Goal: Task Accomplishment & Management: Use online tool/utility

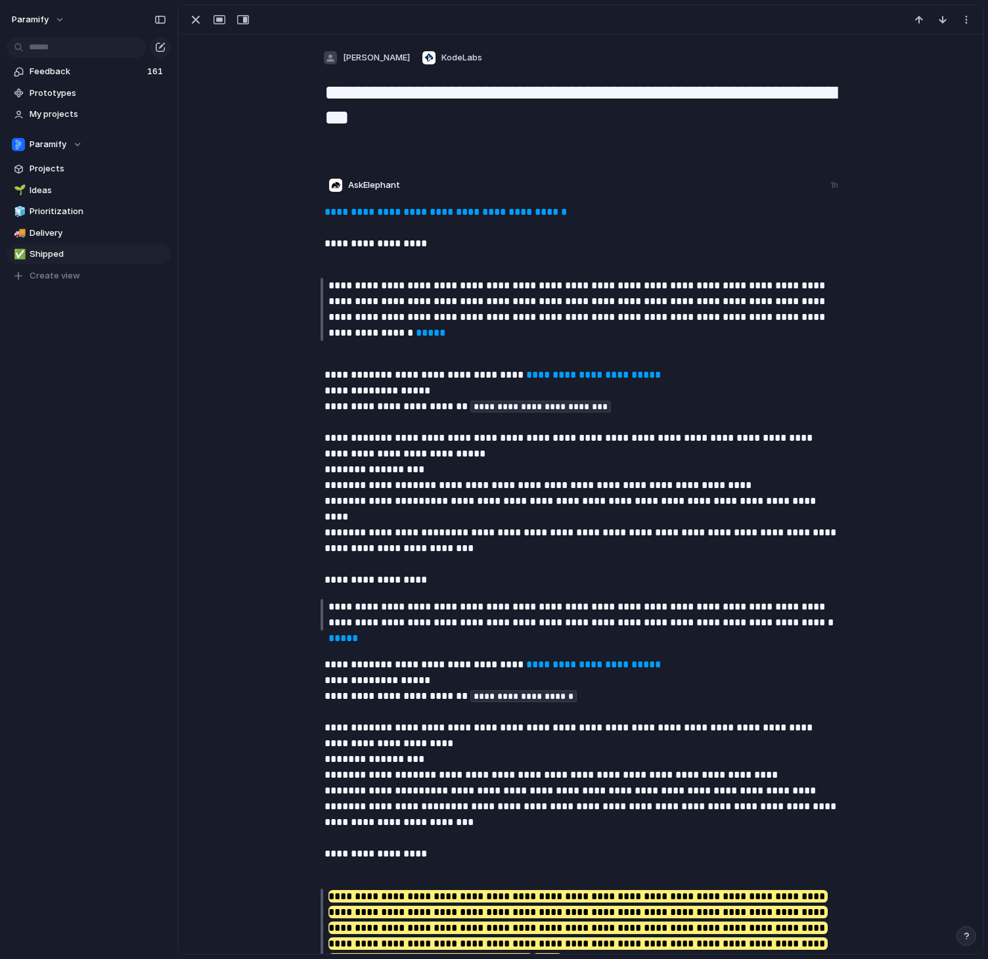
scroll to position [400, 0]
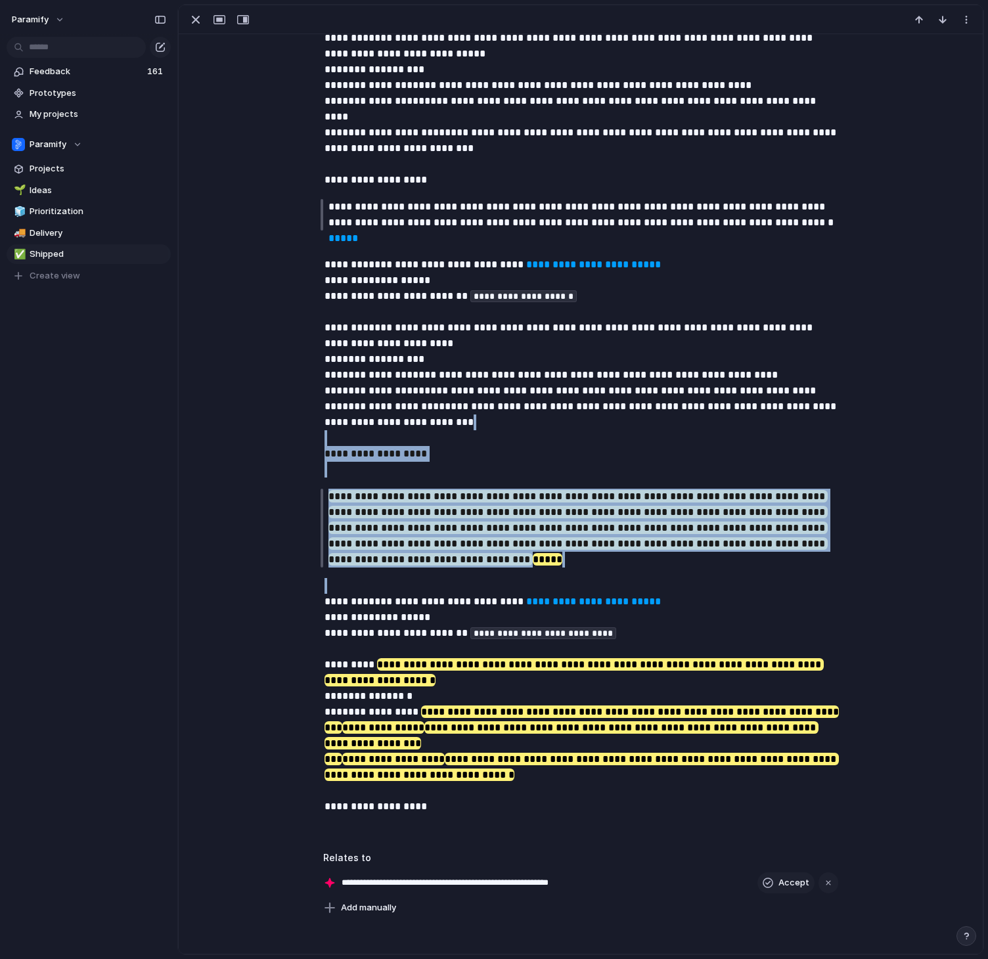
drag, startPoint x: 536, startPoint y: 570, endPoint x: 520, endPoint y: 431, distance: 139.5
click at [520, 431] on div "**********" at bounding box center [582, 315] width 752 height 1022
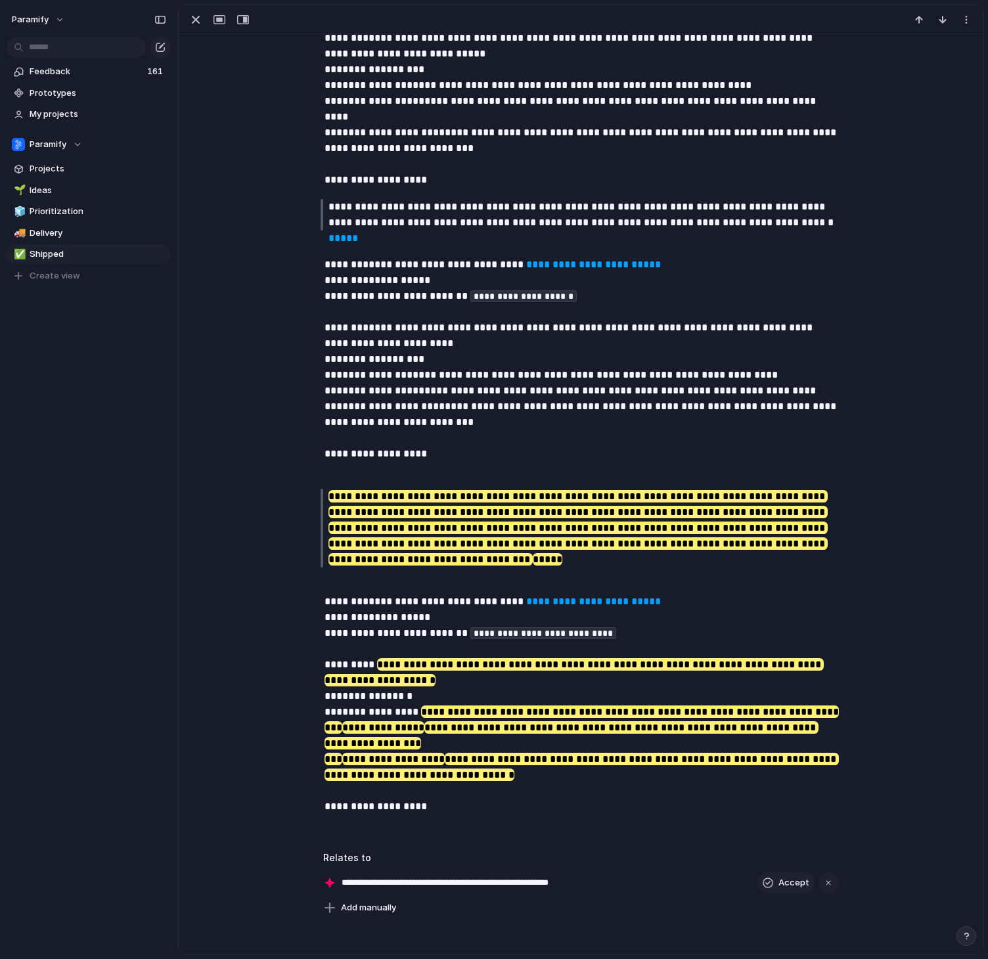
click at [505, 773] on p "**********" at bounding box center [582, 696] width 515 height 237
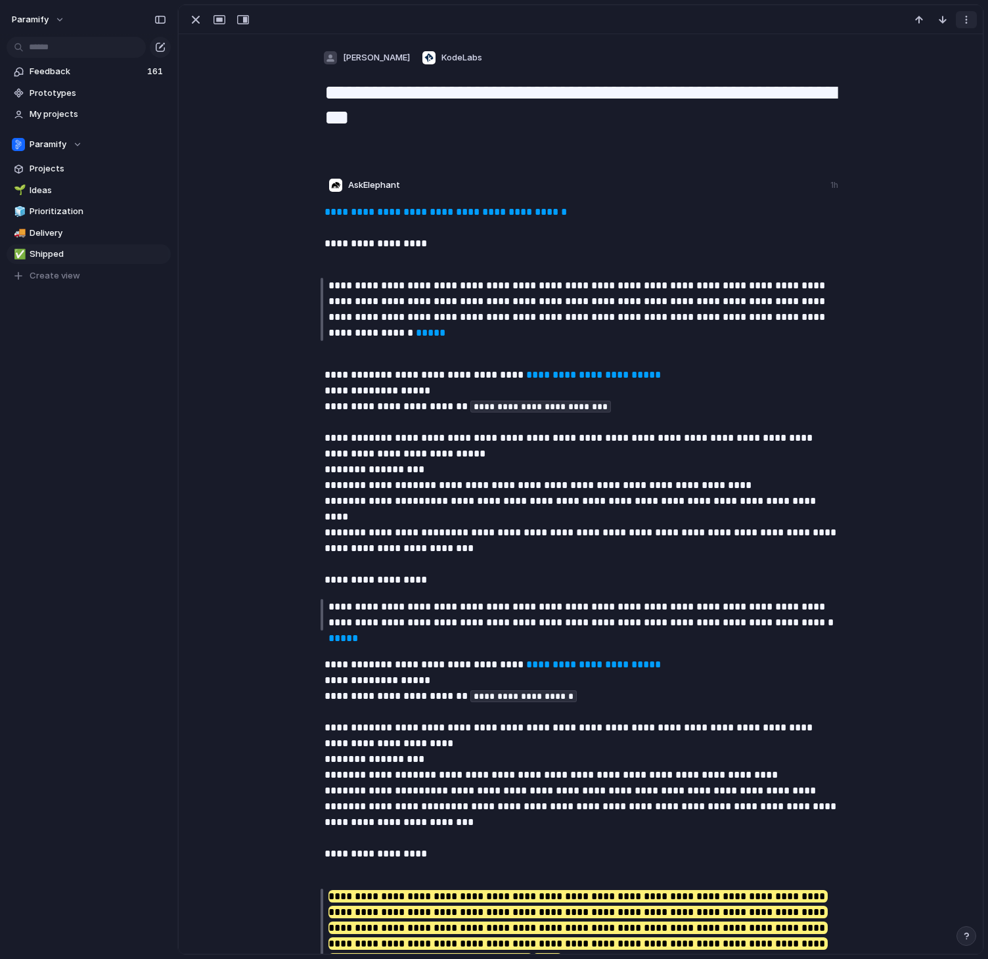
click at [963, 24] on div "button" at bounding box center [966, 19] width 11 height 11
click at [965, 21] on div "Delete" at bounding box center [494, 479] width 988 height 959
click at [65, 70] on span "Feedback" at bounding box center [87, 71] width 114 height 13
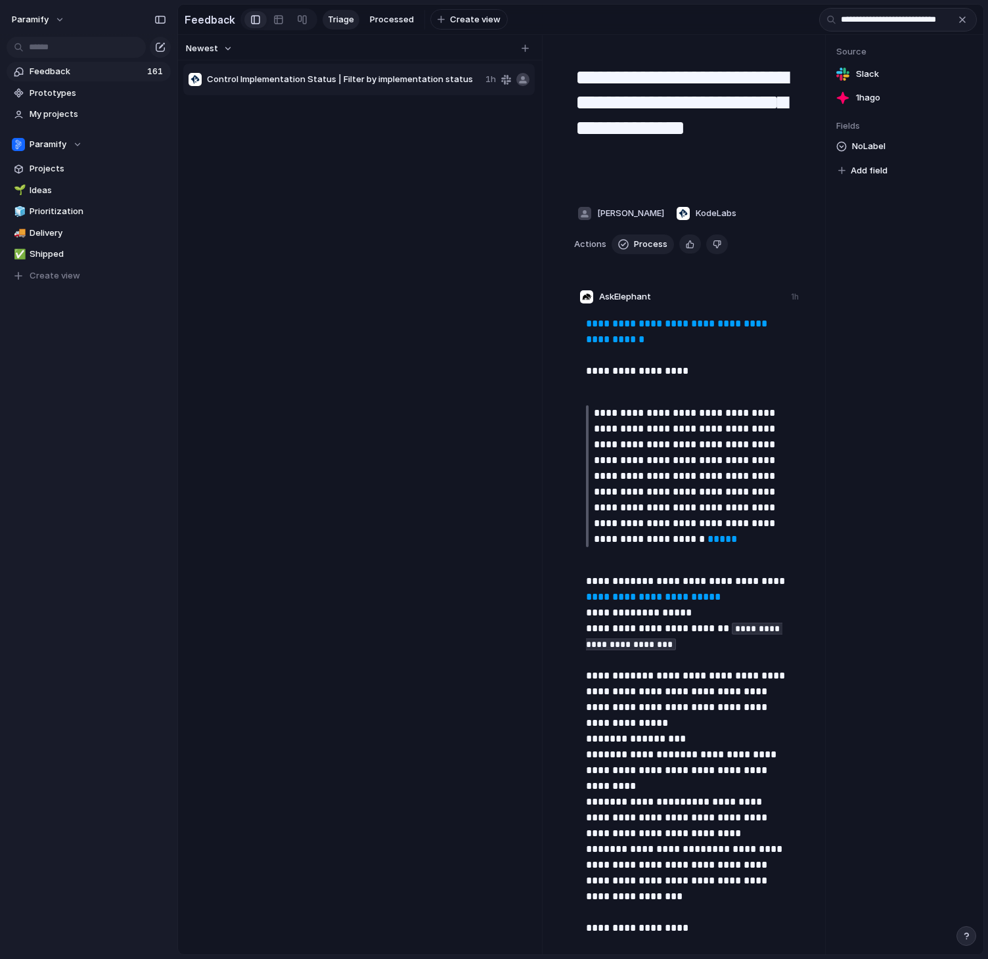
scroll to position [0, 7]
type input "**********"
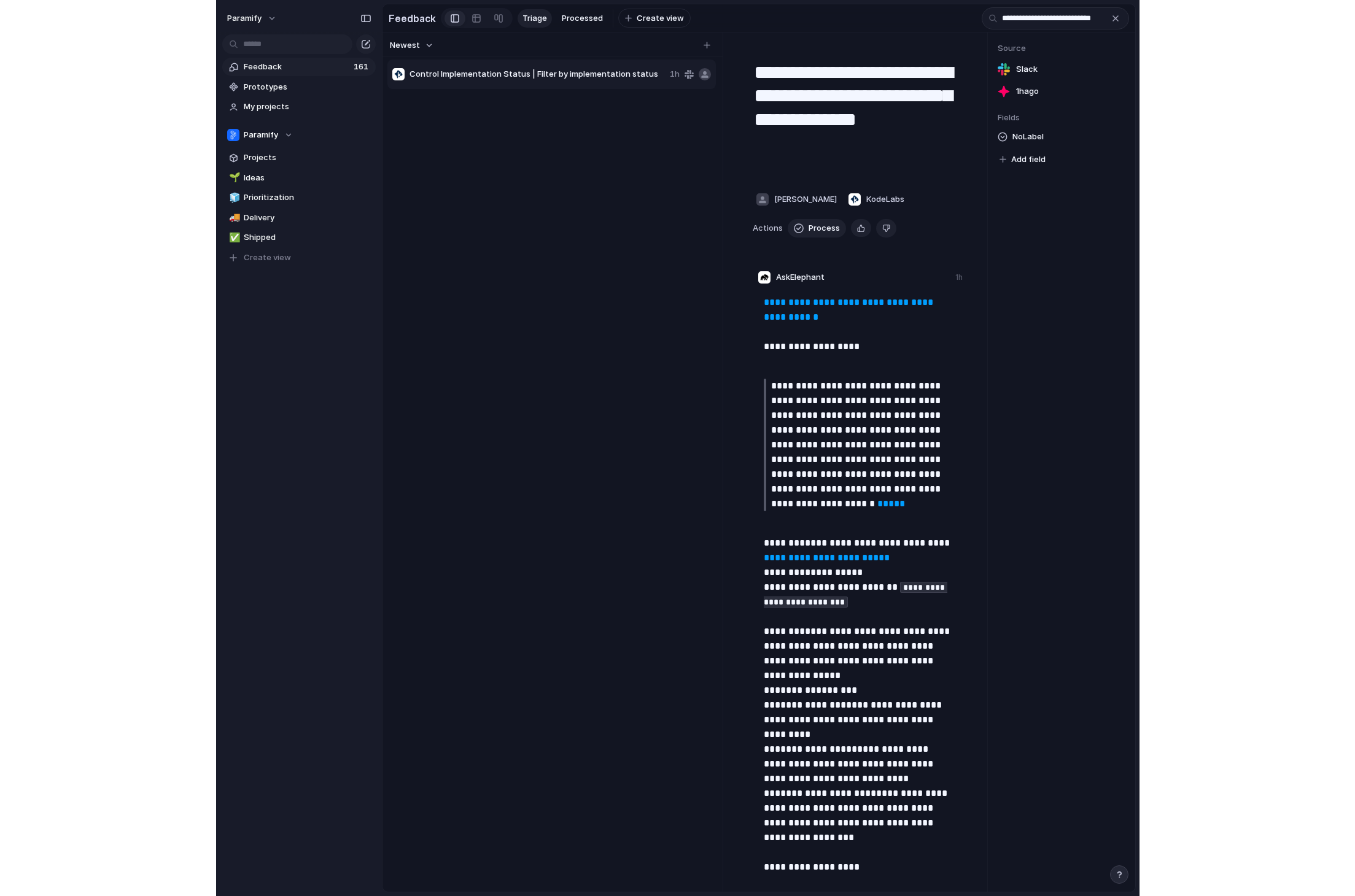
scroll to position [0, 0]
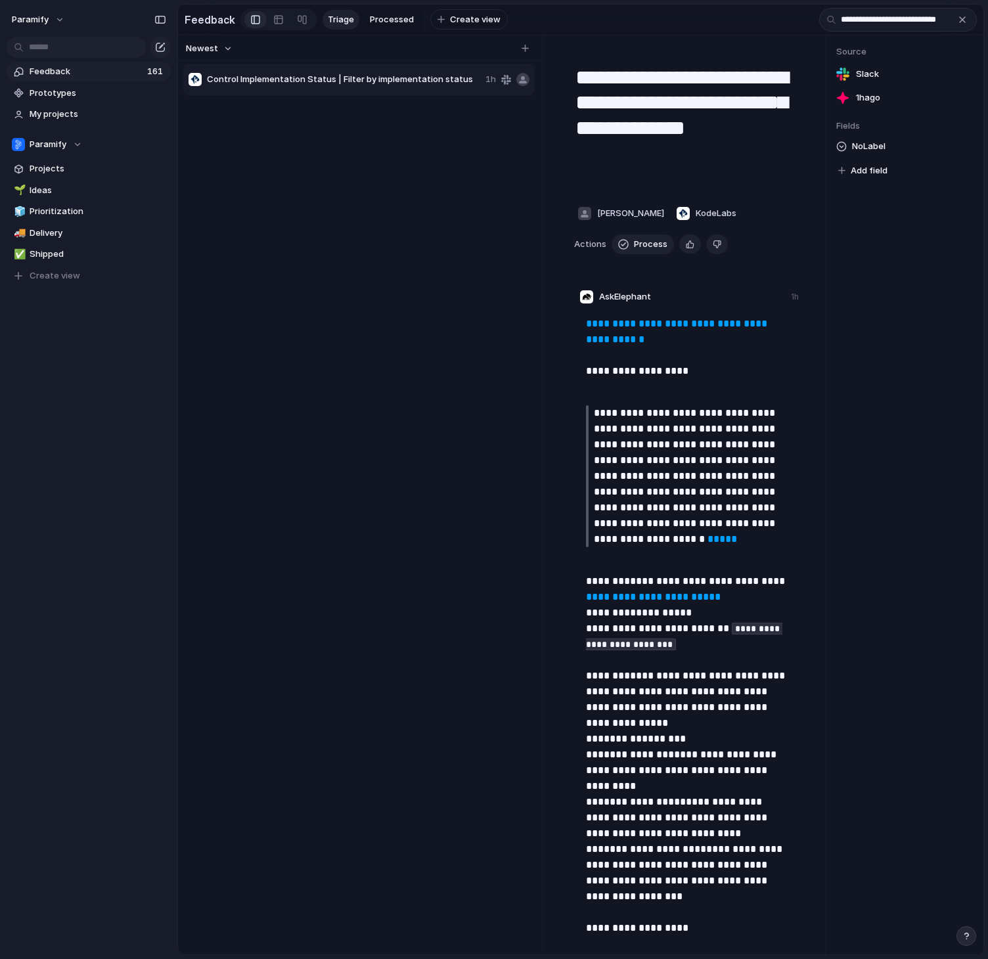
click at [394, 70] on div "Control Implementation Status | Filter by implementation status 1h" at bounding box center [358, 80] width 351 height 32
click at [375, 81] on span "Control Implementation Status | Filter by implementation status" at bounding box center [343, 79] width 273 height 13
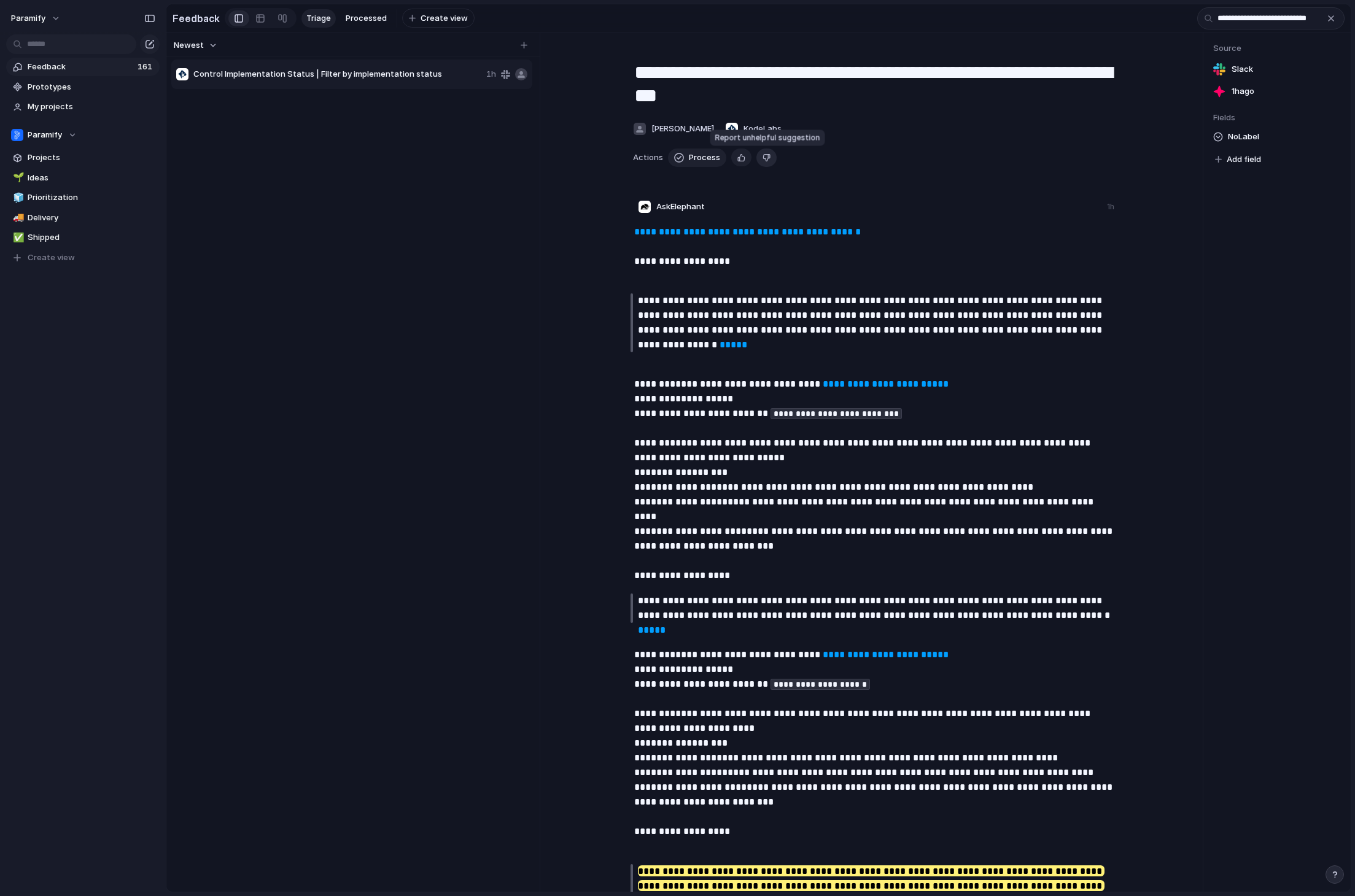
click at [765, 160] on div "button" at bounding box center [766, 157] width 8 height 11
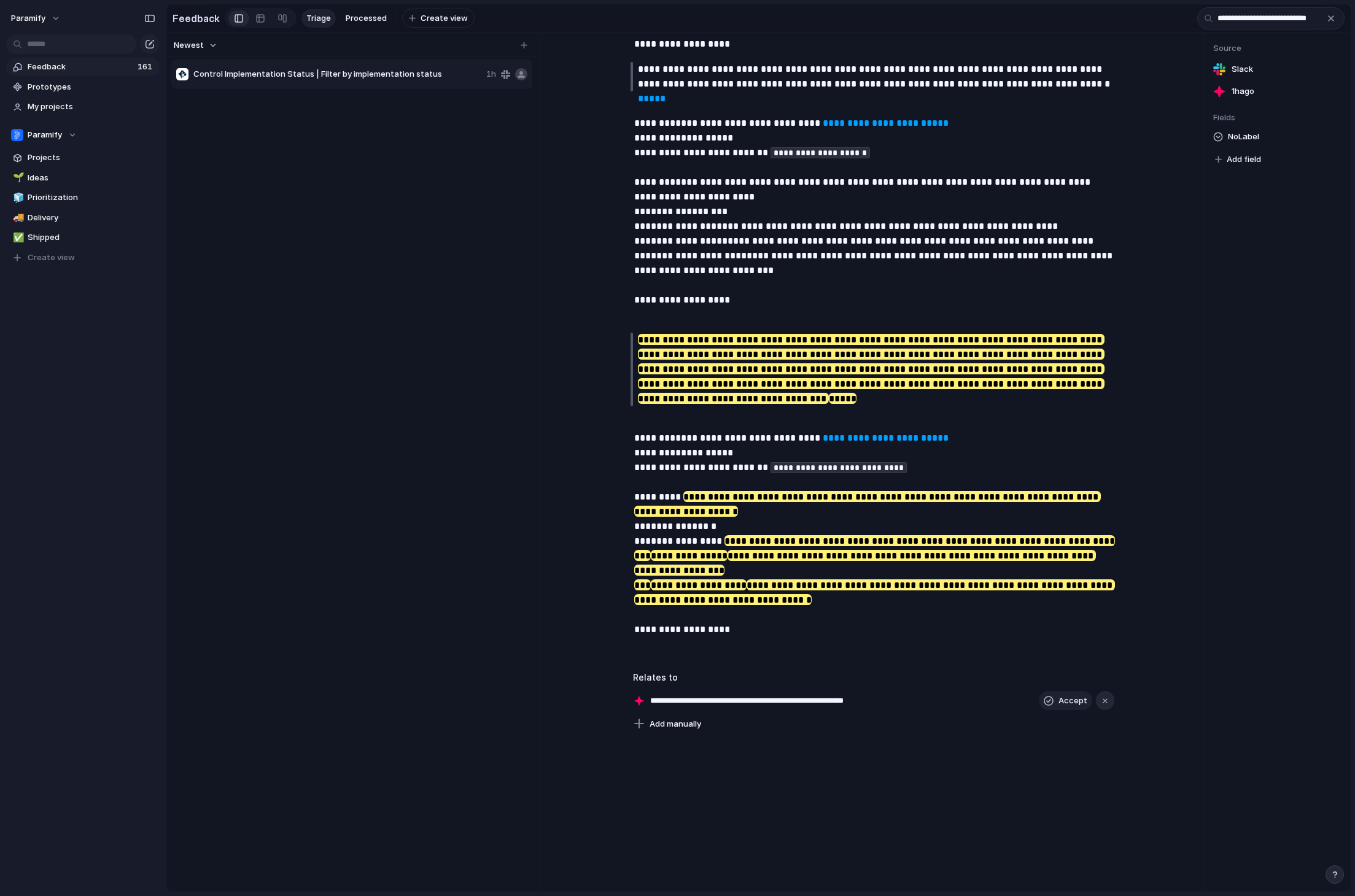
click at [922, 704] on div "button" at bounding box center [1105, 701] width 8 height 8
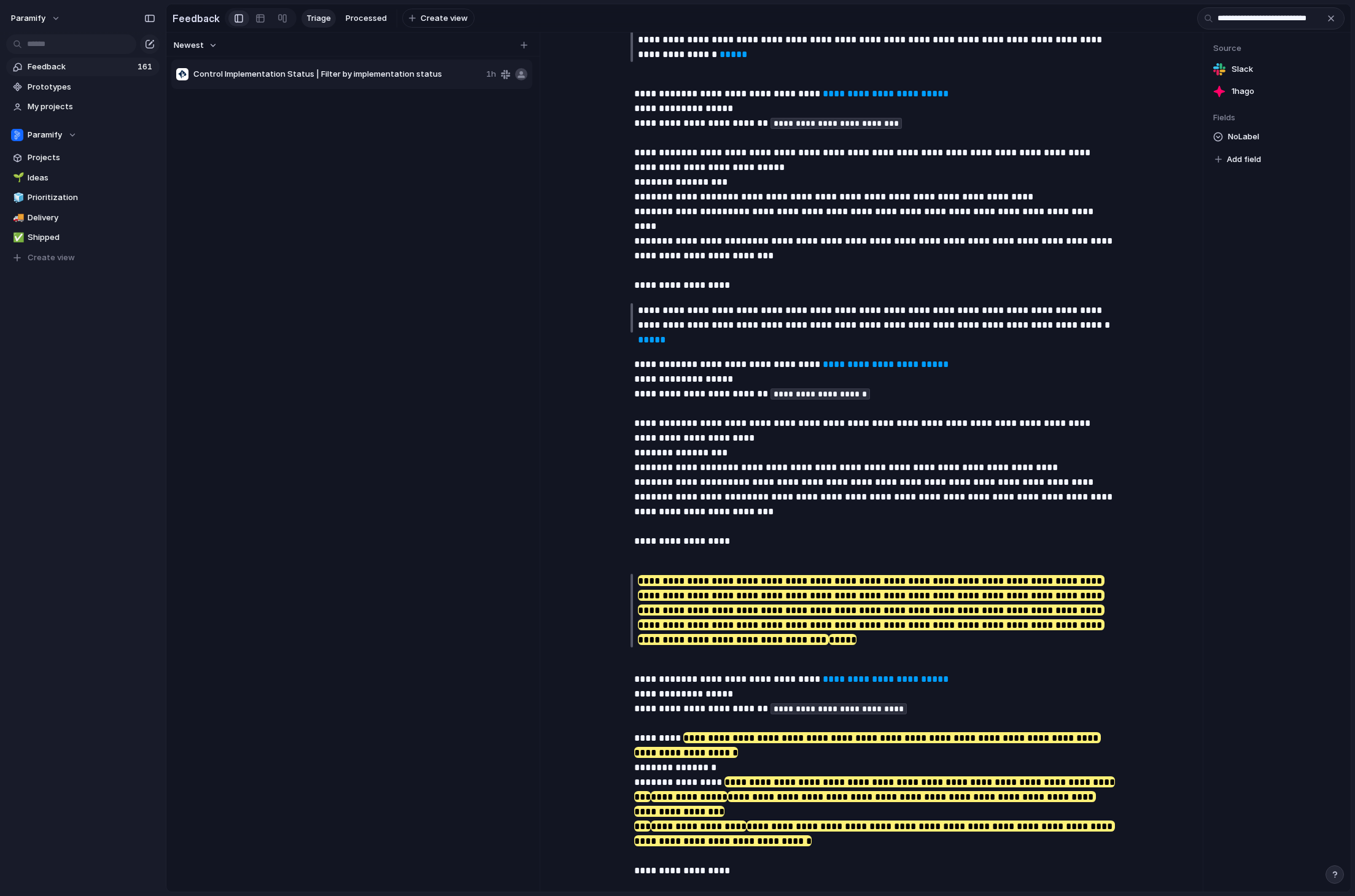
scroll to position [0, 0]
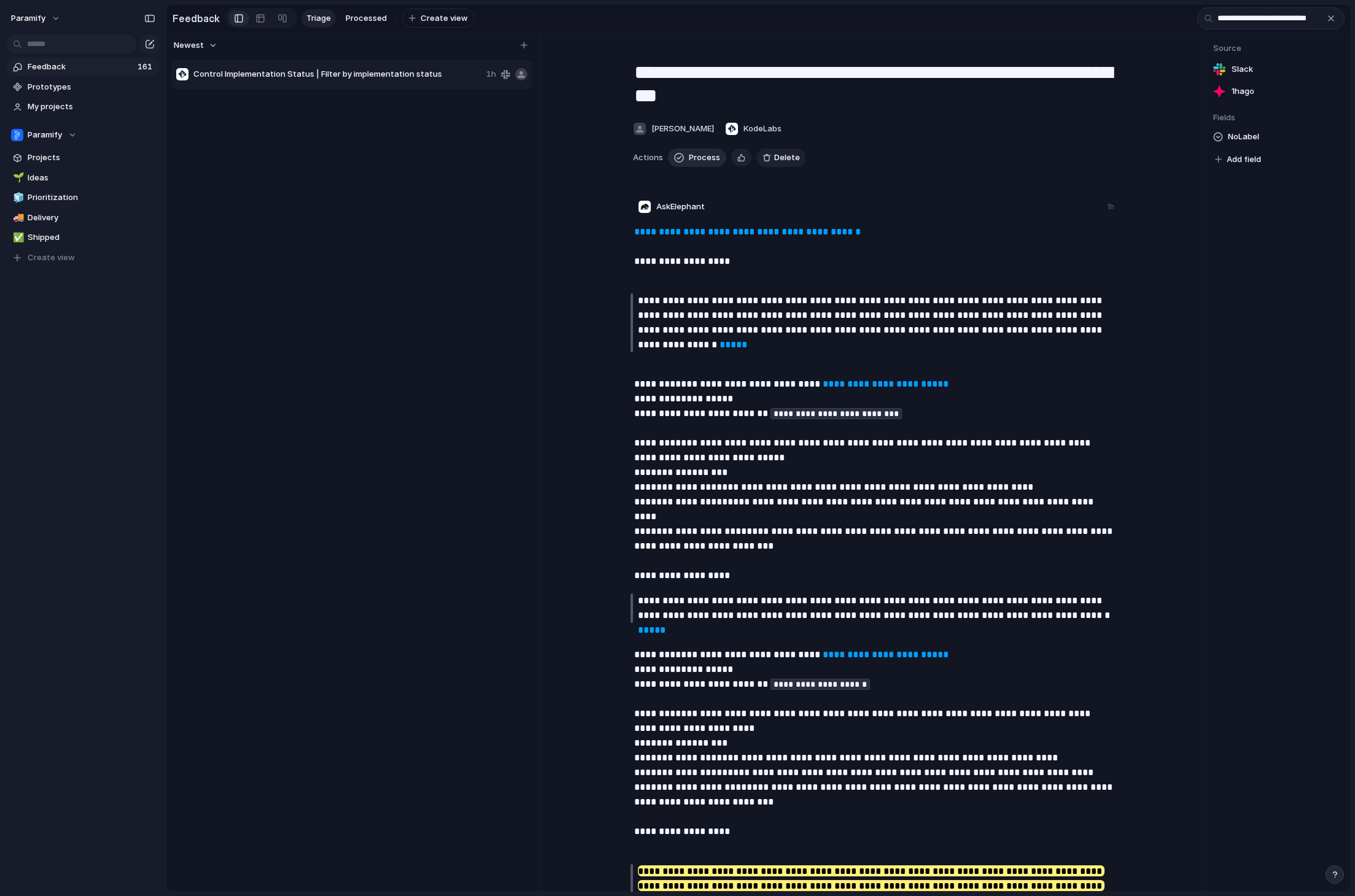
click at [697, 158] on span "Process" at bounding box center [705, 157] width 32 height 12
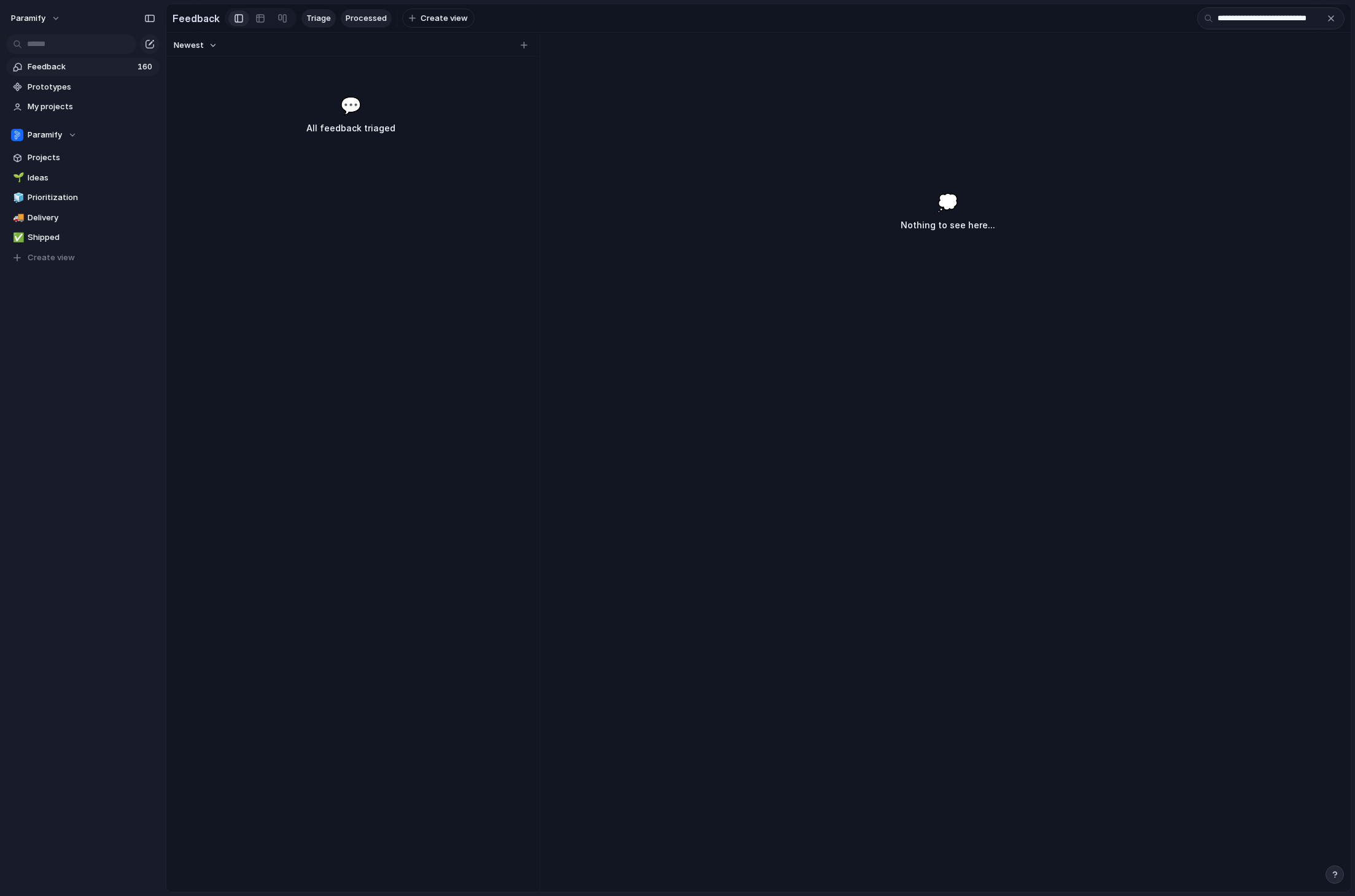
click at [346, 18] on span "Processed" at bounding box center [366, 18] width 41 height 12
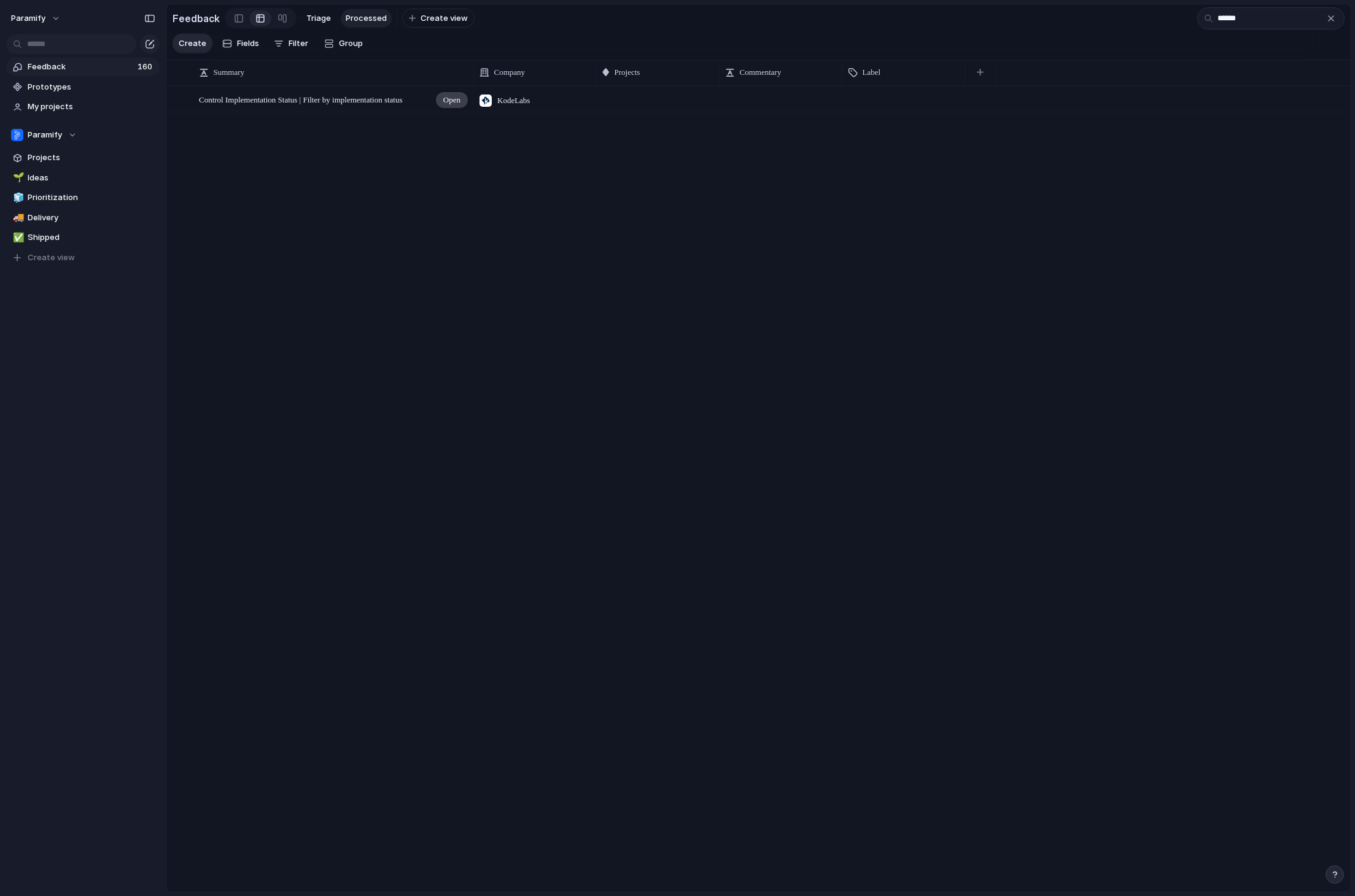
type input "******"
click at [456, 101] on span "Open" at bounding box center [451, 100] width 17 height 12
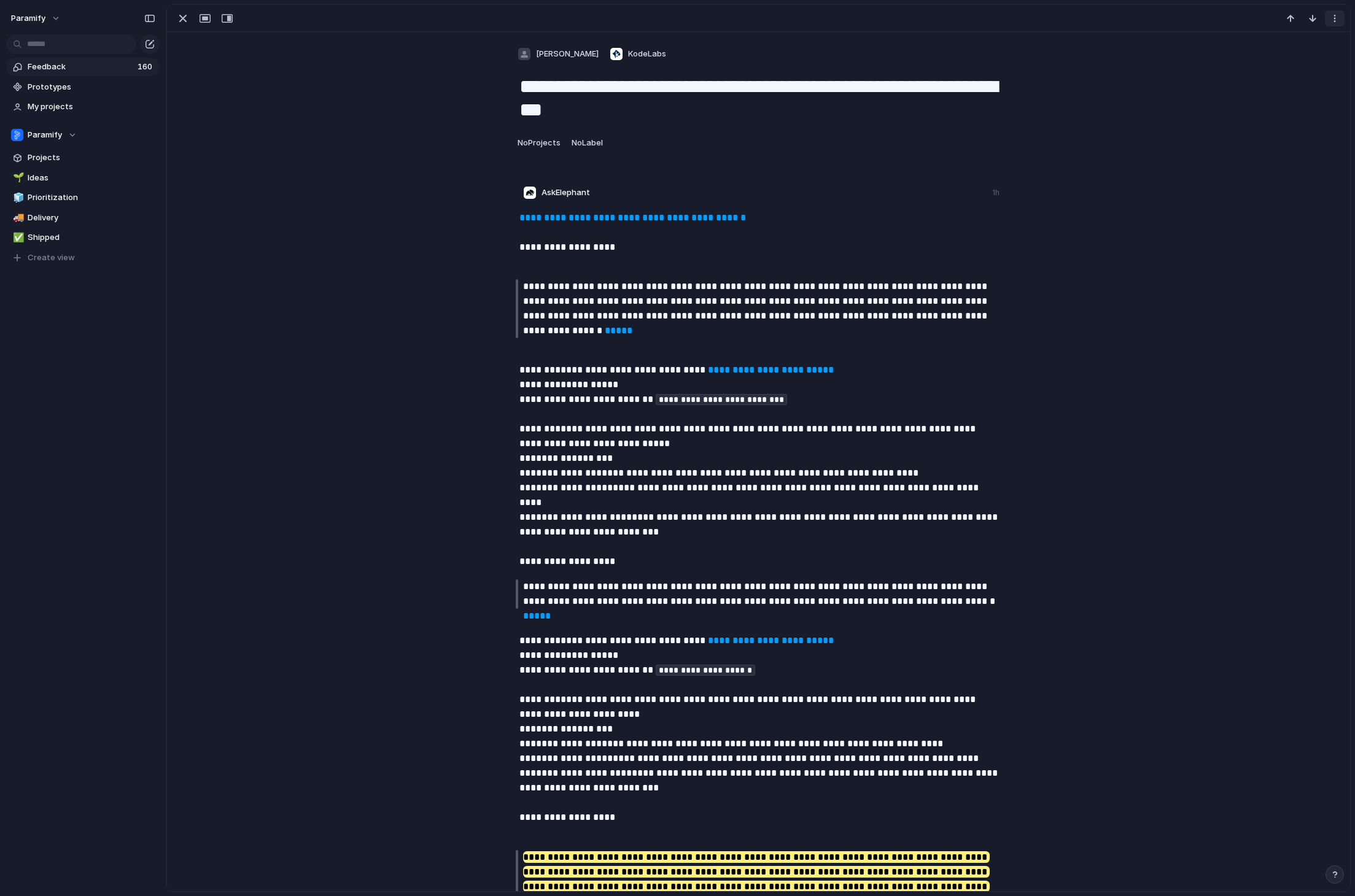
click at [922, 21] on button "button" at bounding box center [1334, 18] width 20 height 16
click at [922, 21] on div "Delete" at bounding box center [678, 448] width 1355 height 896
click at [922, 21] on button "button" at bounding box center [1334, 18] width 20 height 16
click at [594, 149] on div "Delete" at bounding box center [678, 448] width 1355 height 896
click at [585, 146] on span "No Label" at bounding box center [588, 142] width 32 height 10
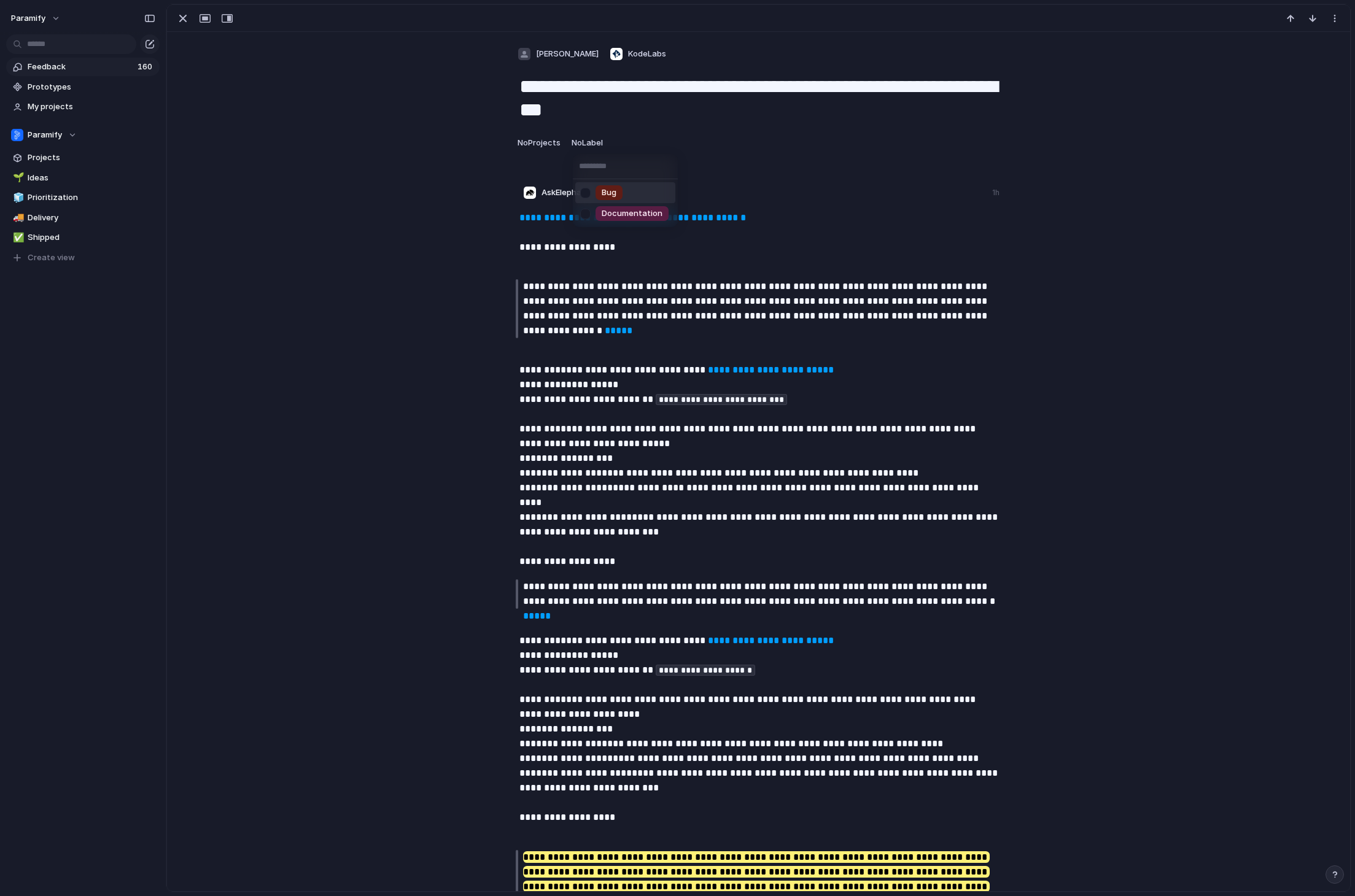
click at [801, 306] on div "Bug Documentation" at bounding box center [678, 448] width 1355 height 896
click at [922, 21] on button "button" at bounding box center [1334, 18] width 20 height 16
click at [922, 44] on span "Delete" at bounding box center [1303, 44] width 26 height 12
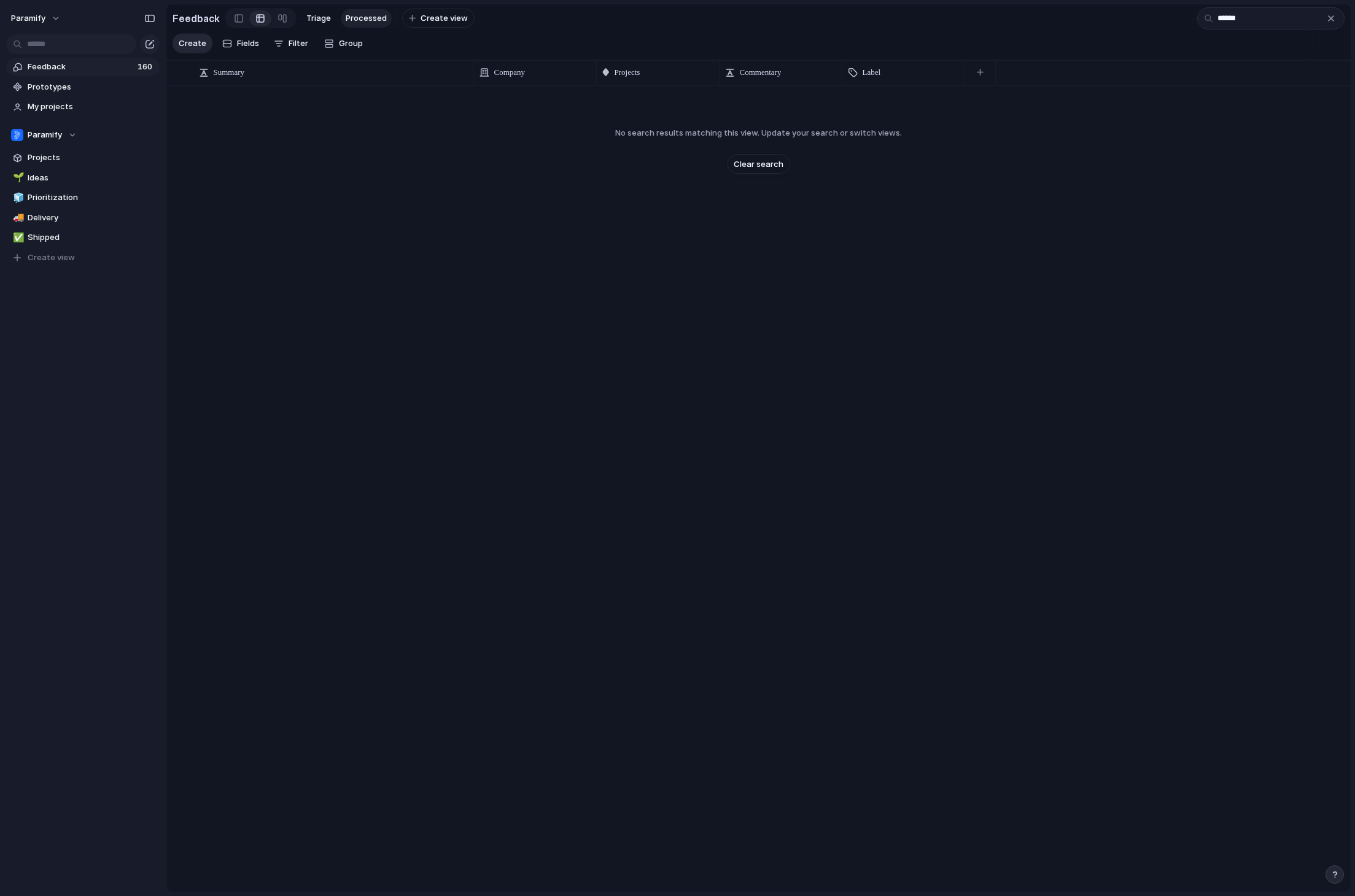
click at [43, 67] on span "Feedback" at bounding box center [81, 66] width 107 height 12
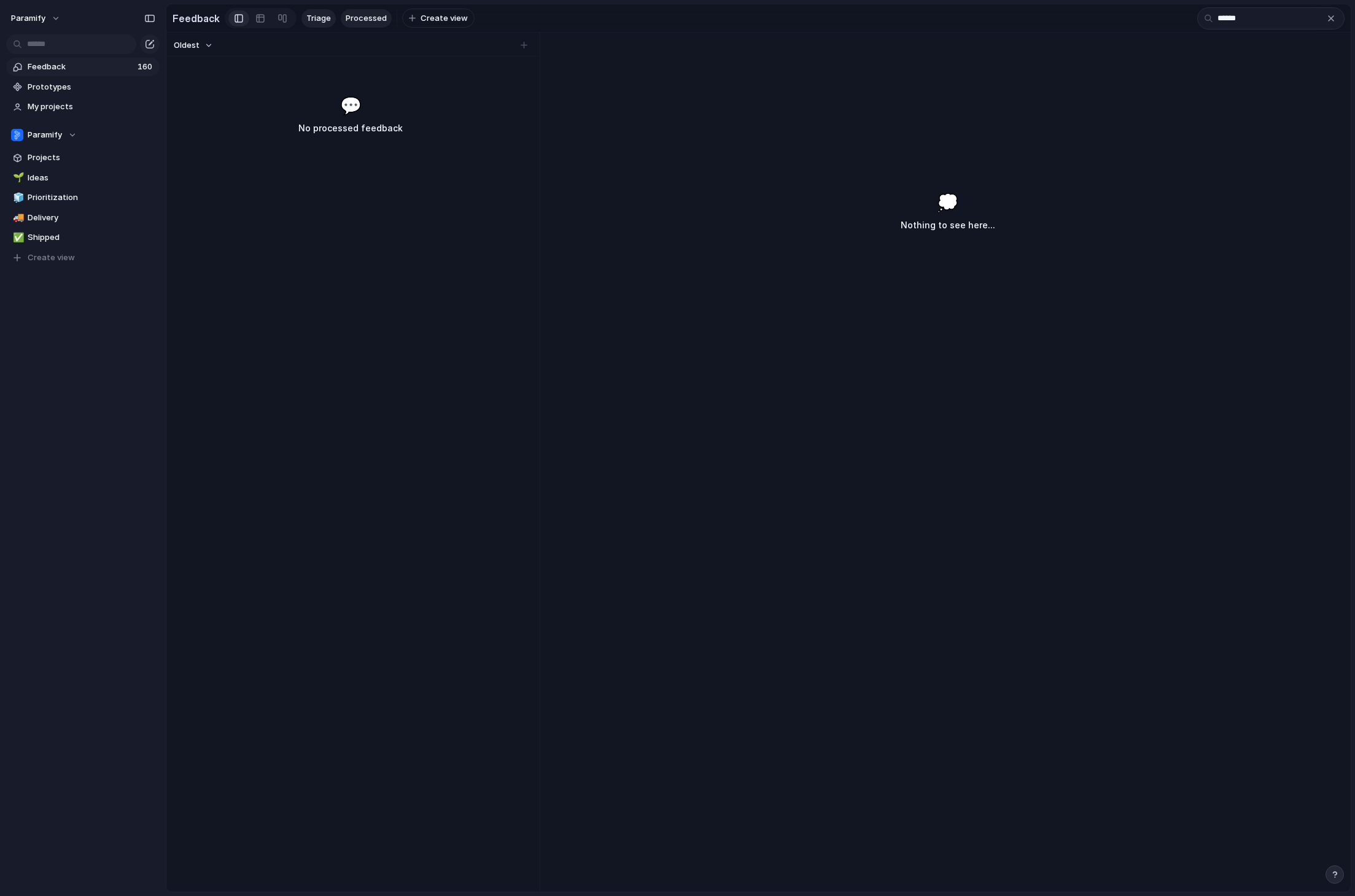
click at [353, 21] on span "Processed" at bounding box center [366, 18] width 41 height 12
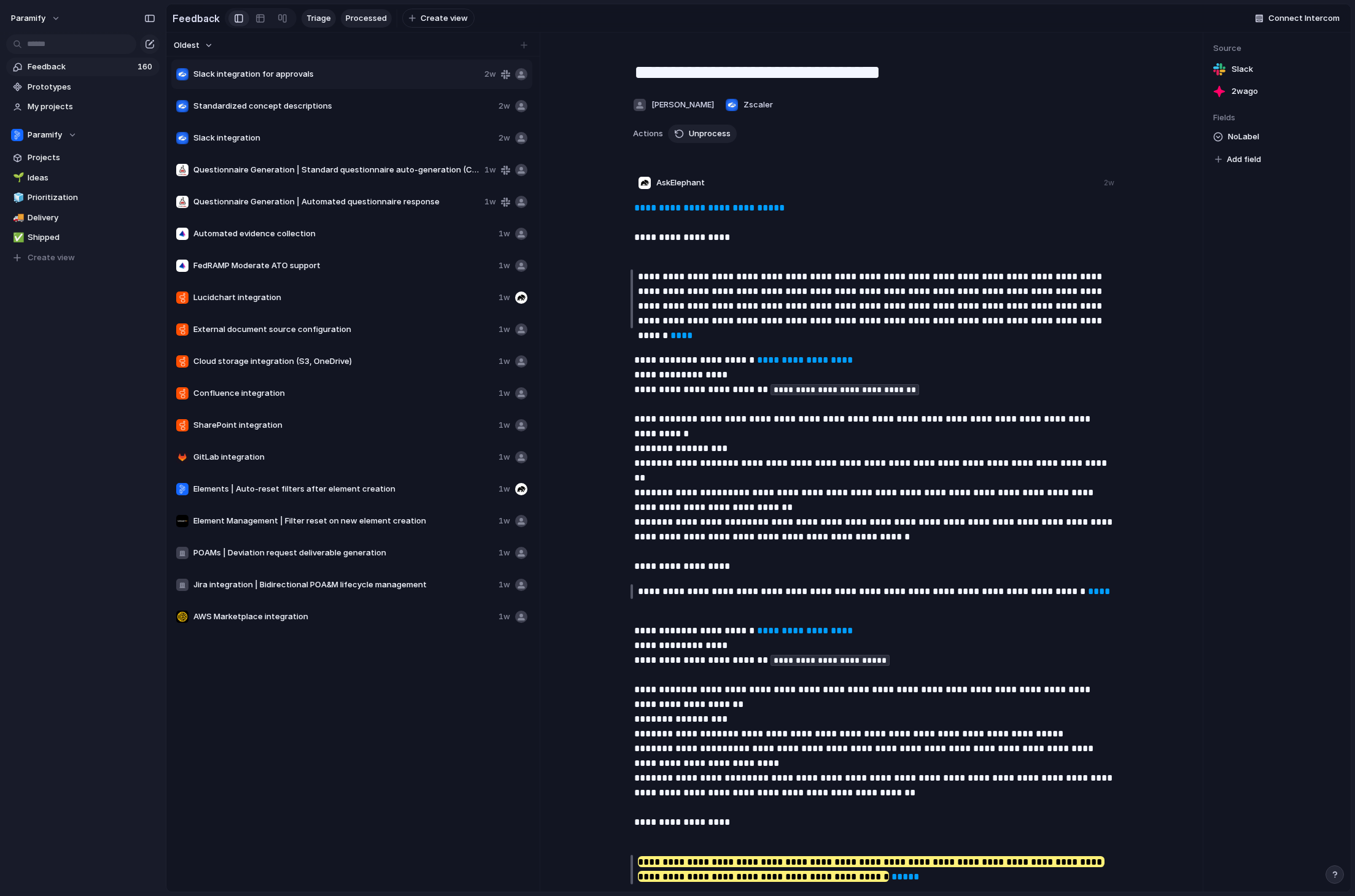
click at [317, 19] on span "Triage" at bounding box center [319, 18] width 24 height 12
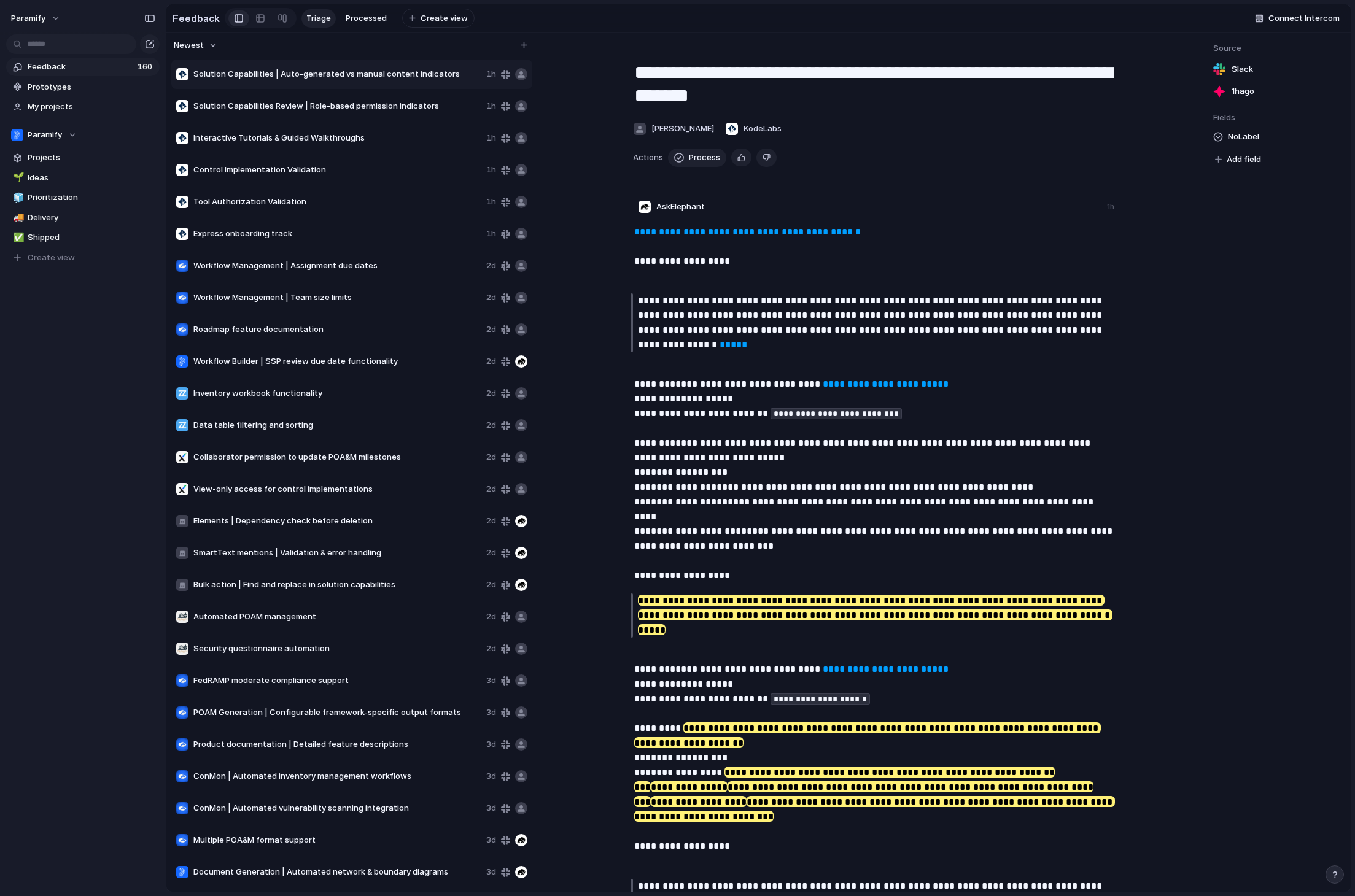
click at [287, 170] on span "Control Implementation Validation" at bounding box center [337, 169] width 288 height 12
type textarea "**********"
